Goal: Information Seeking & Learning: Learn about a topic

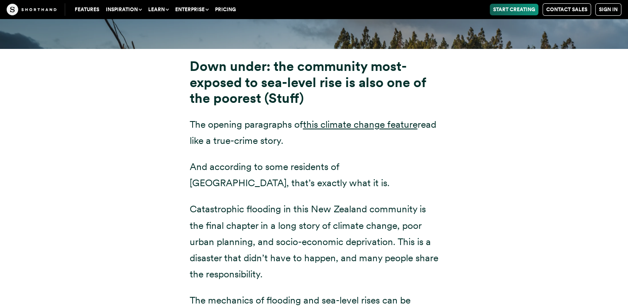
scroll to position [3126, 0]
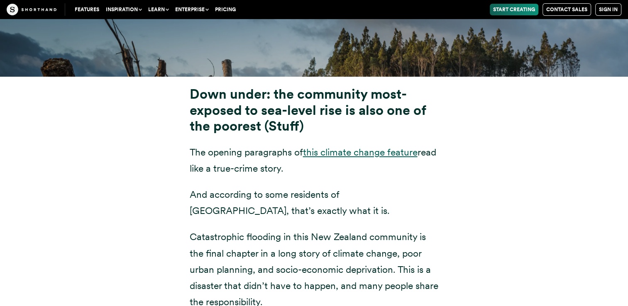
click at [369, 147] on link "this climate change feature" at bounding box center [360, 153] width 115 height 12
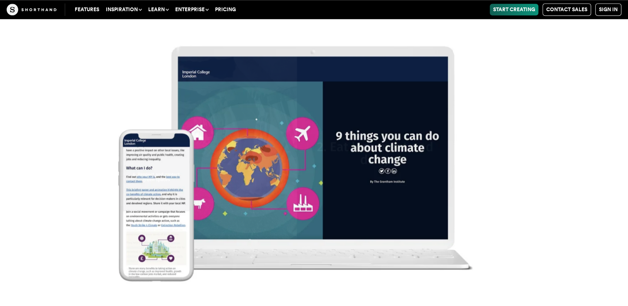
scroll to position [10188, 0]
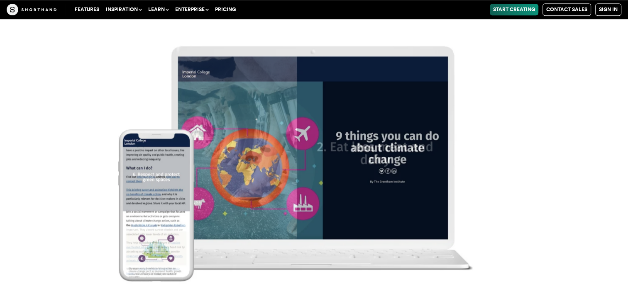
drag, startPoint x: 631, startPoint y: 254, endPoint x: 470, endPoint y: 48, distance: 261.7
click at [470, 48] on img at bounding box center [314, 153] width 628 height 306
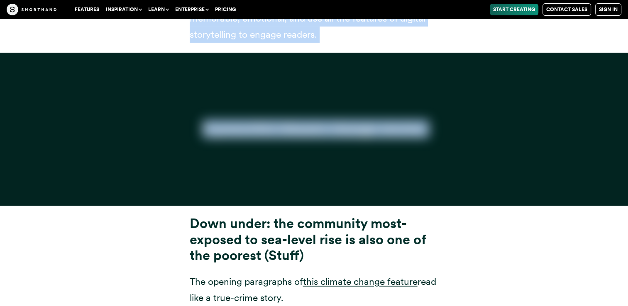
scroll to position [2352, 0]
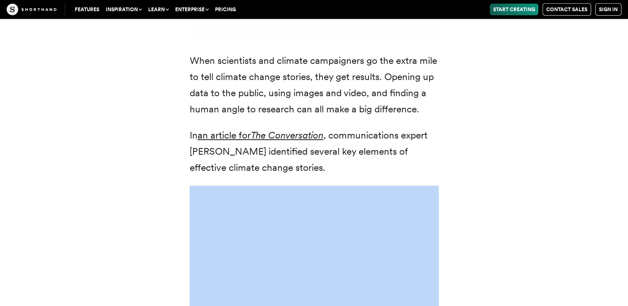
drag, startPoint x: 188, startPoint y: 37, endPoint x: 465, endPoint y: 220, distance: 331.5
click at [583, 276] on div "We’ve known about the climate emergency for decades. But it’s taken some time f…" at bounding box center [314, 79] width 565 height 1235
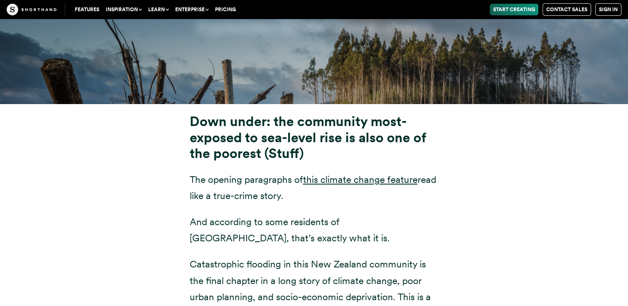
scroll to position [3099, 0]
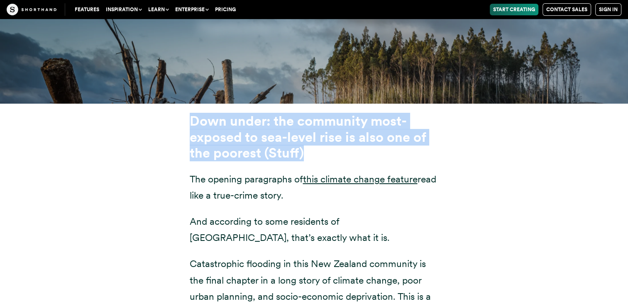
drag, startPoint x: 183, startPoint y: 96, endPoint x: 306, endPoint y: 137, distance: 129.0
click at [306, 137] on div "Down under: the community most-exposed to sea-level rise is also one of the poo…" at bounding box center [314, 300] width 282 height 374
drag, startPoint x: 306, startPoint y: 137, endPoint x: 271, endPoint y: 127, distance: 36.3
copy strong "Down under: the community most-exposed to sea-level rise is also one of the poo…"
click at [342, 174] on link "this climate change feature" at bounding box center [360, 180] width 115 height 12
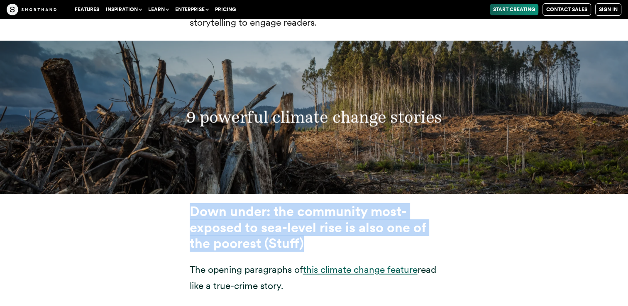
scroll to position [3022, 0]
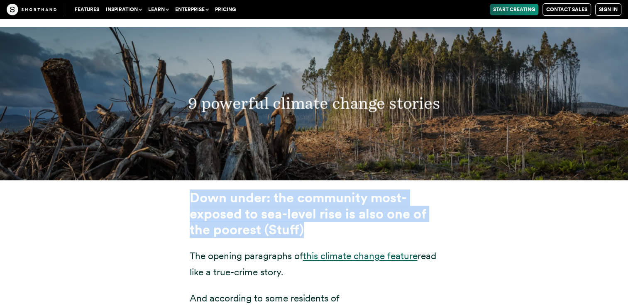
click at [385, 250] on link "this climate change feature" at bounding box center [360, 256] width 115 height 12
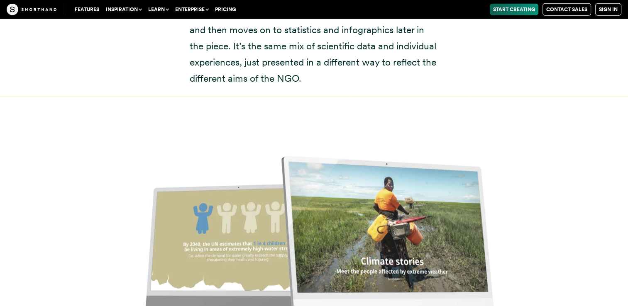
scroll to position [5107, 0]
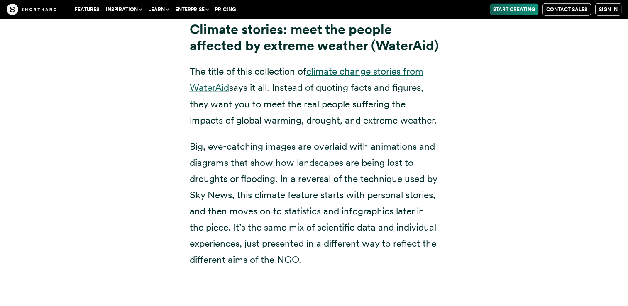
click at [330, 71] on link "climate change stories from WaterAid" at bounding box center [307, 80] width 234 height 28
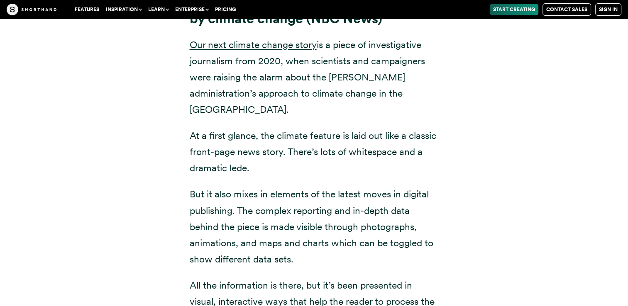
scroll to position [6014, 0]
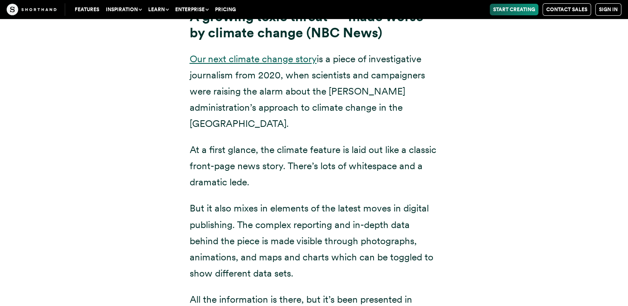
click at [267, 57] on link "Our next climate change story" at bounding box center [253, 59] width 127 height 12
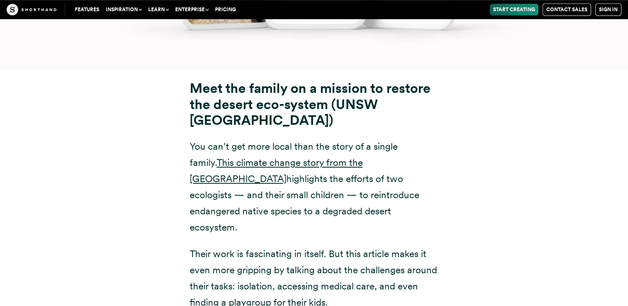
scroll to position [6936, 0]
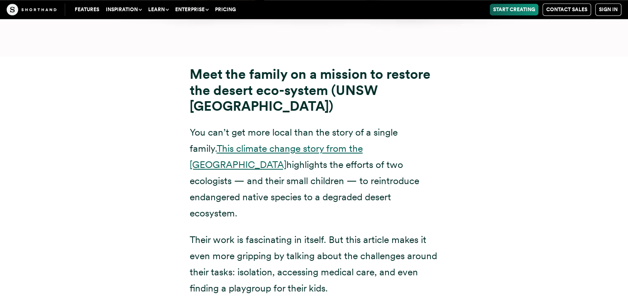
click at [344, 143] on link "This climate change story from the [GEOGRAPHIC_DATA]" at bounding box center [276, 157] width 173 height 28
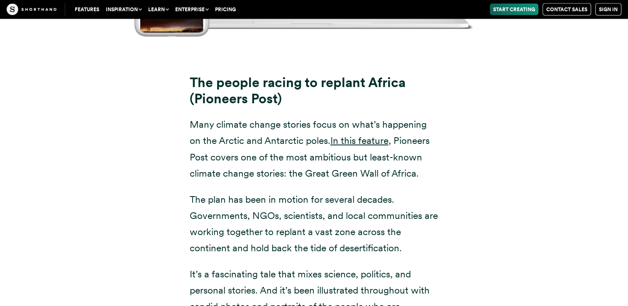
scroll to position [7878, 0]
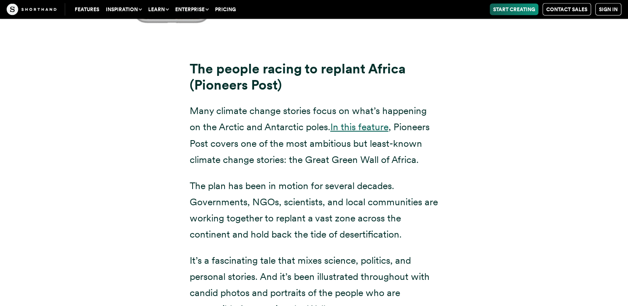
click at [378, 121] on link "In this feature" at bounding box center [359, 127] width 58 height 12
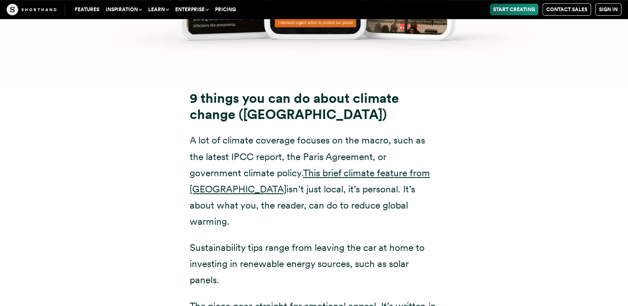
scroll to position [9775, 0]
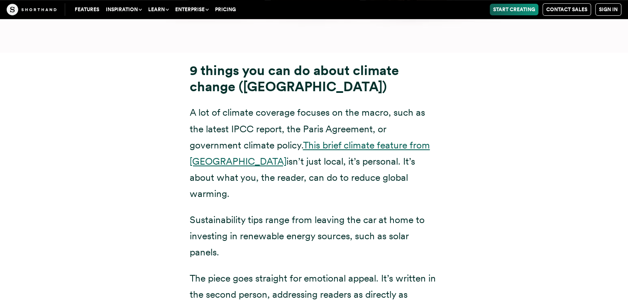
click at [430, 139] on link "This brief climate feature from [GEOGRAPHIC_DATA]" at bounding box center [310, 153] width 240 height 28
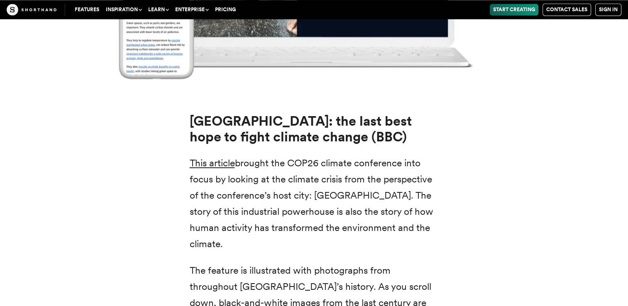
scroll to position [10704, 0]
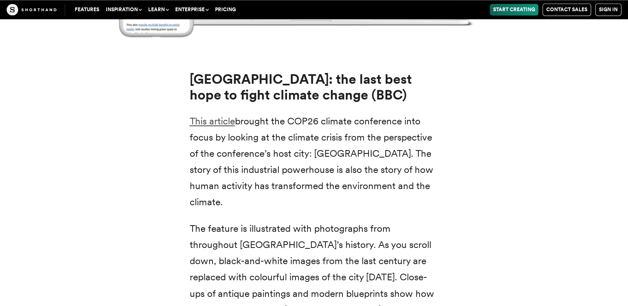
click at [222, 115] on link "This article" at bounding box center [212, 121] width 45 height 12
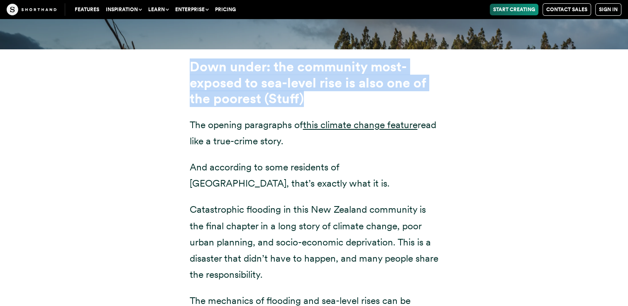
scroll to position [3167, 0]
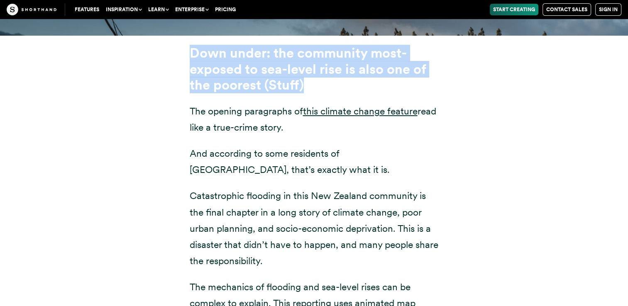
drag, startPoint x: 200, startPoint y: 39, endPoint x: 146, endPoint y: 74, distance: 64.5
click at [146, 74] on div "Down under: the community most-exposed to sea-level rise is also one of the poo…" at bounding box center [314, 227] width 565 height 384
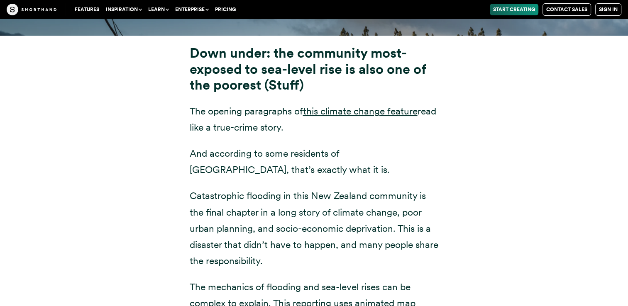
click at [177, 89] on div "Down under: the community most-exposed to sea-level rise is also one of the poo…" at bounding box center [314, 232] width 282 height 374
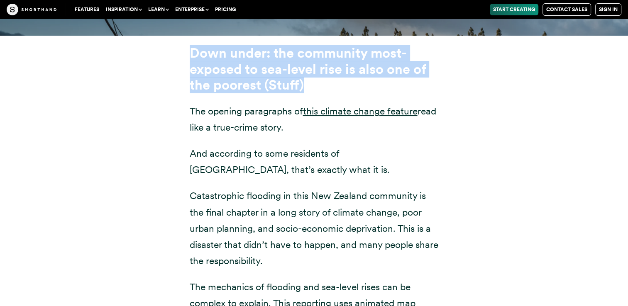
drag, startPoint x: 190, startPoint y: 34, endPoint x: 315, endPoint y: 74, distance: 131.7
click at [315, 74] on h3 "Down under: the community most-exposed to sea-level rise is also one of the poo…" at bounding box center [314, 69] width 249 height 48
drag, startPoint x: 315, startPoint y: 74, endPoint x: 286, endPoint y: 66, distance: 30.2
copy strong "Down under: the community most-exposed to sea-level rise is also one of the poo…"
click at [354, 105] on link "this climate change feature" at bounding box center [360, 111] width 115 height 12
